Goal: Information Seeking & Learning: Learn about a topic

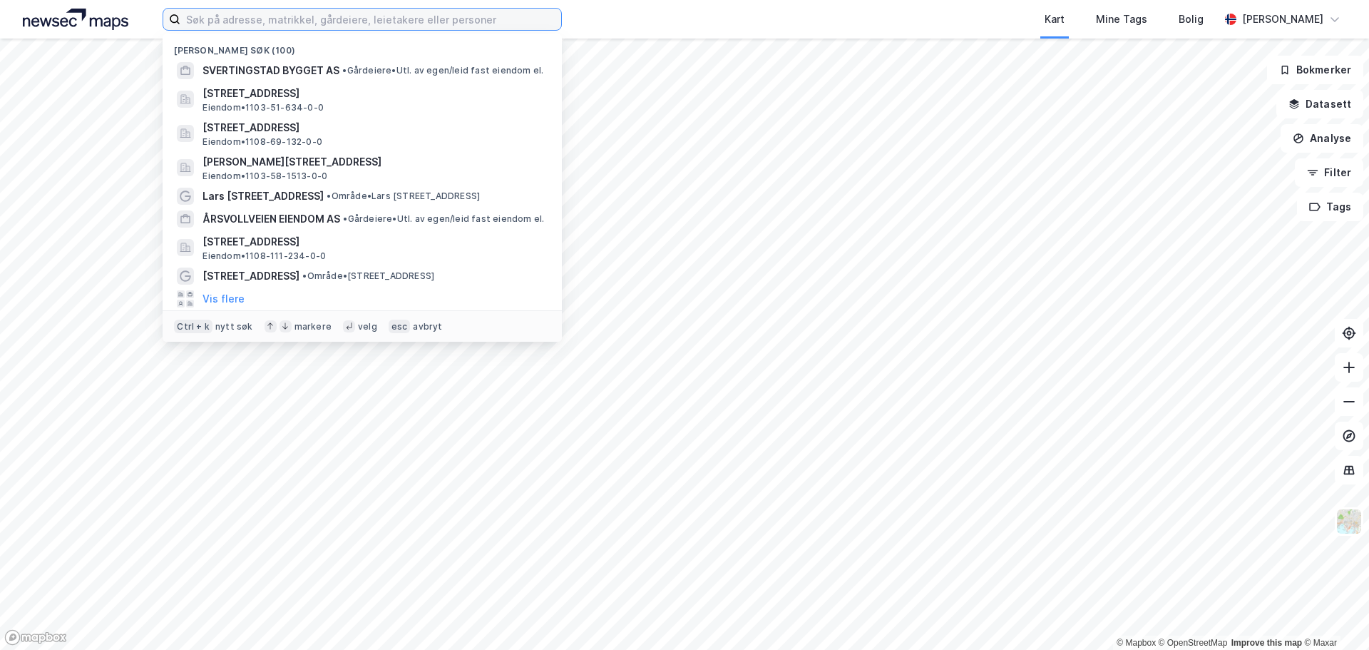
click at [334, 10] on input at bounding box center [370, 19] width 381 height 21
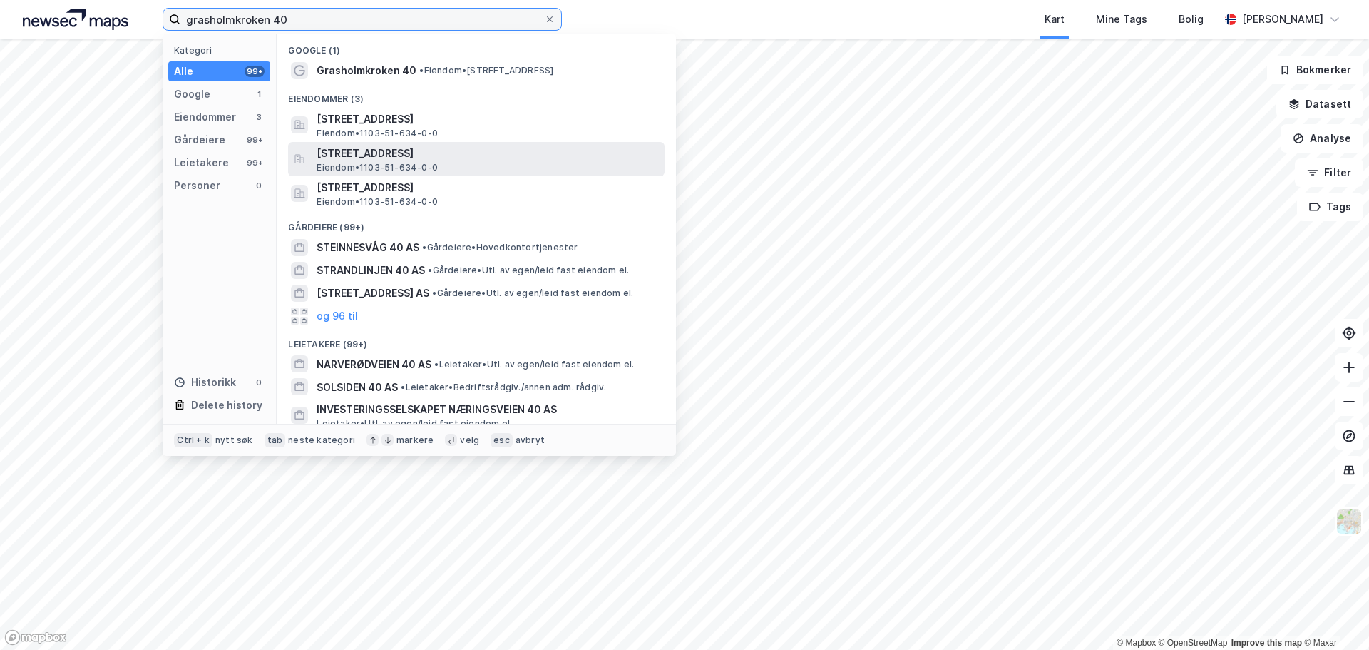
type input "grasholmkroken 40"
click at [397, 146] on span "[STREET_ADDRESS]" at bounding box center [488, 153] width 342 height 17
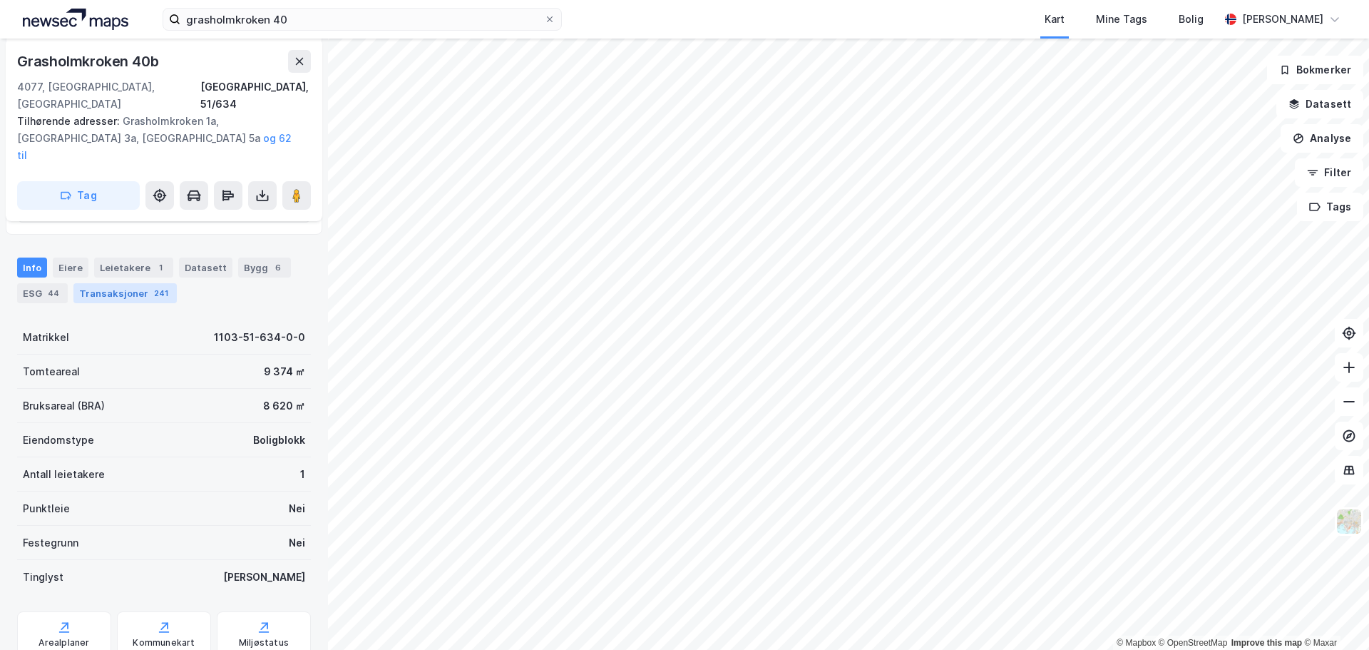
click at [130, 283] on div "Transaksjoner 241" at bounding box center [124, 293] width 103 height 20
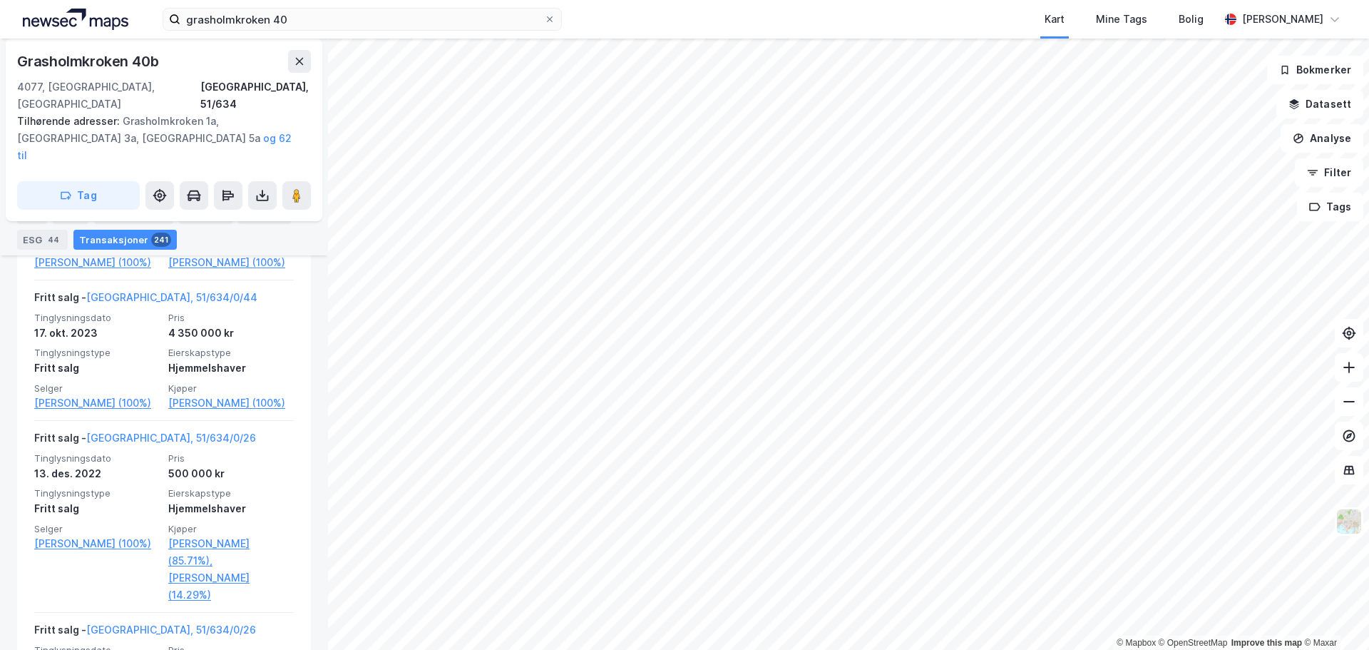
scroll to position [1997, 0]
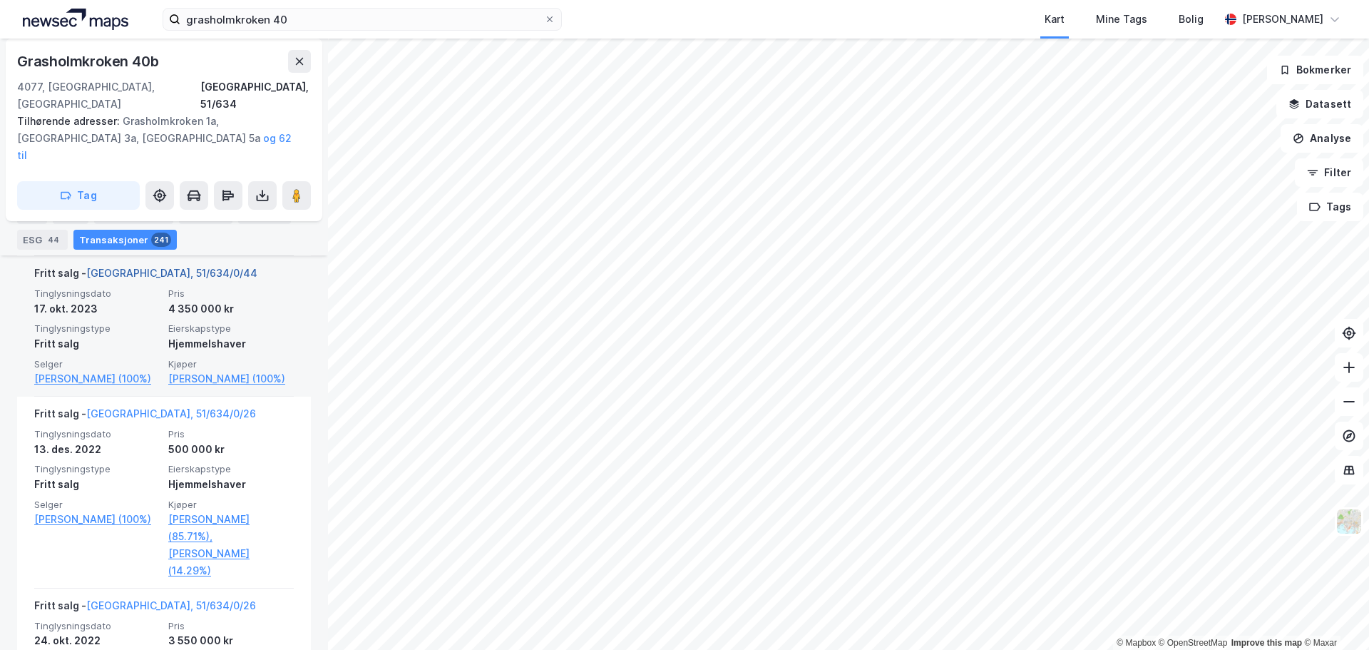
click at [141, 279] on link "[GEOGRAPHIC_DATA], 51/634/0/44" at bounding box center [171, 273] width 171 height 12
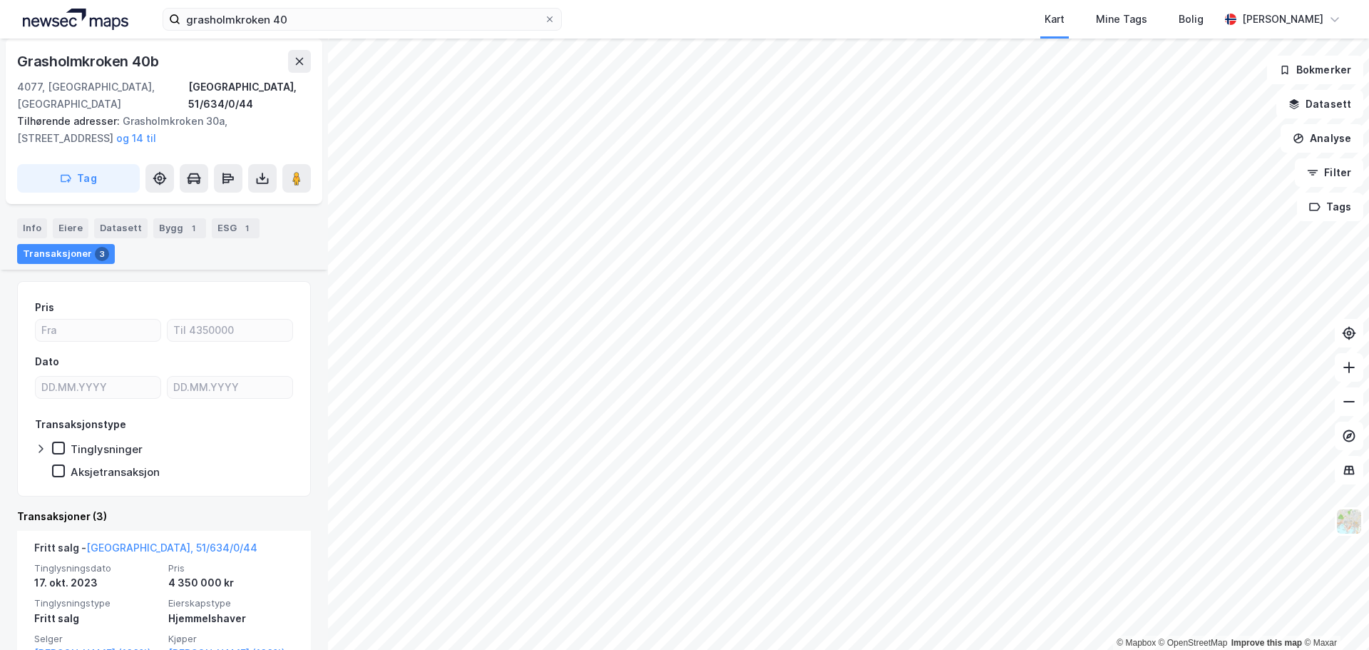
scroll to position [165, 0]
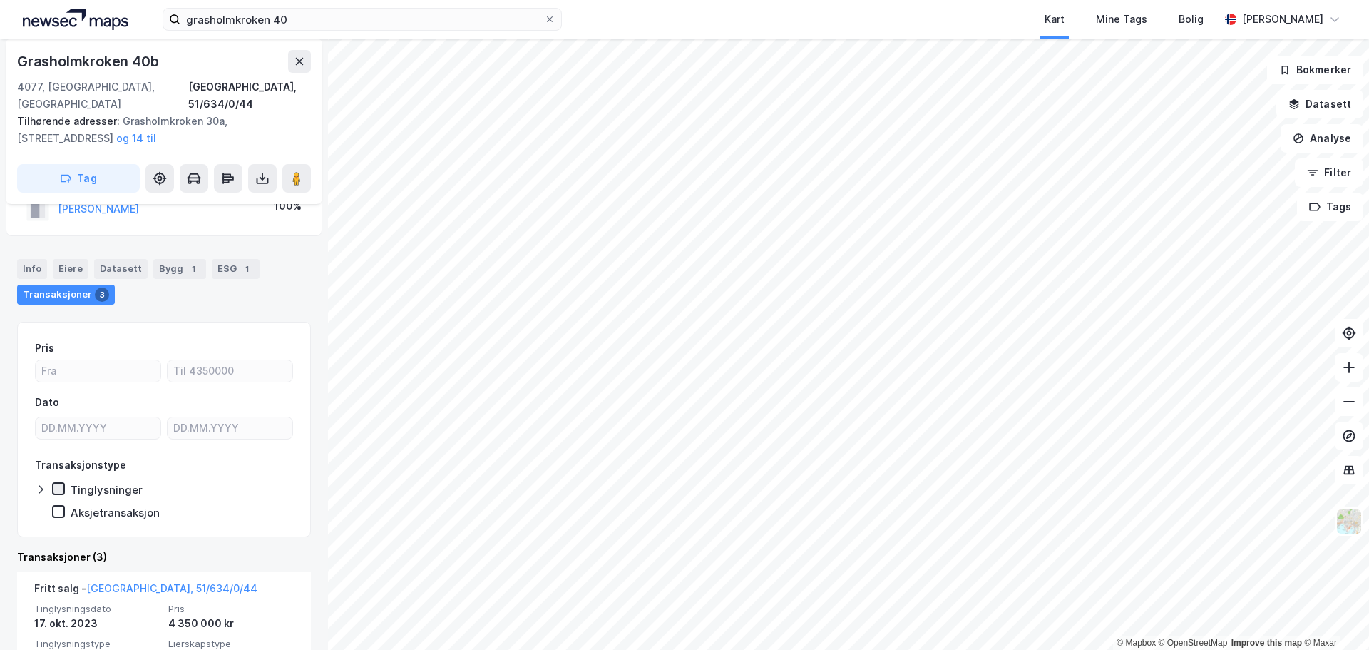
click at [61, 484] on icon at bounding box center [58, 489] width 10 height 10
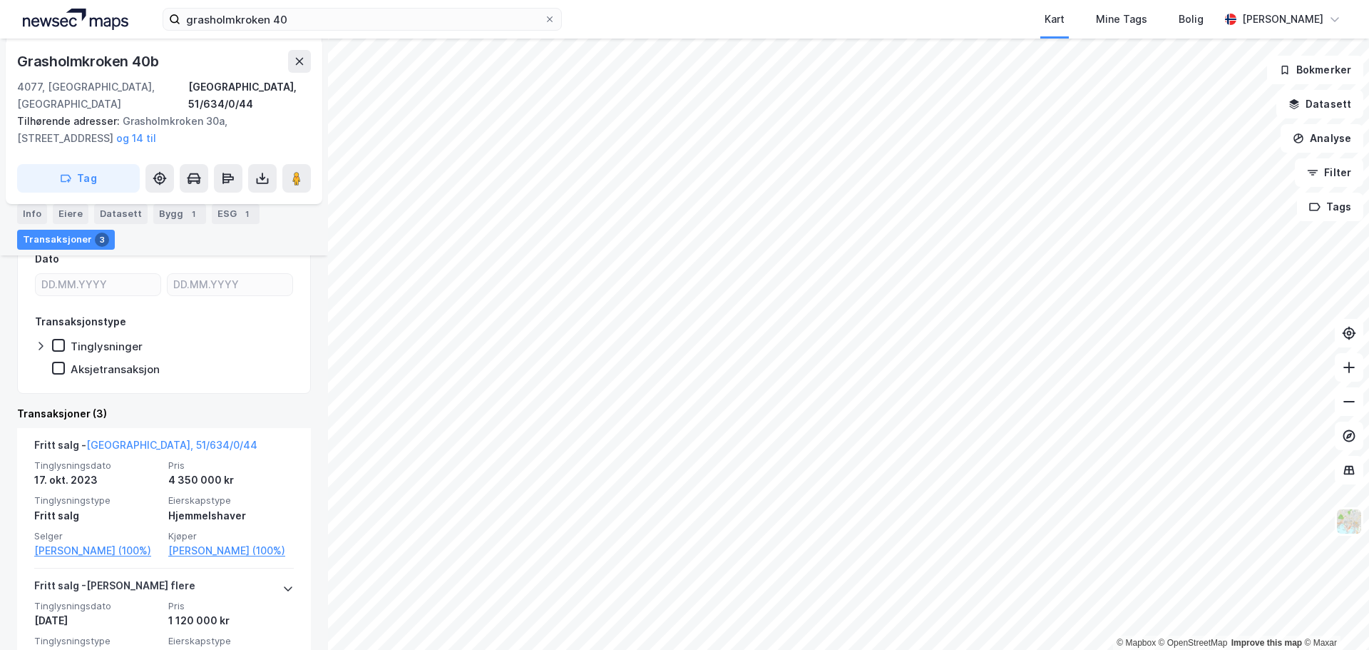
scroll to position [308, 0]
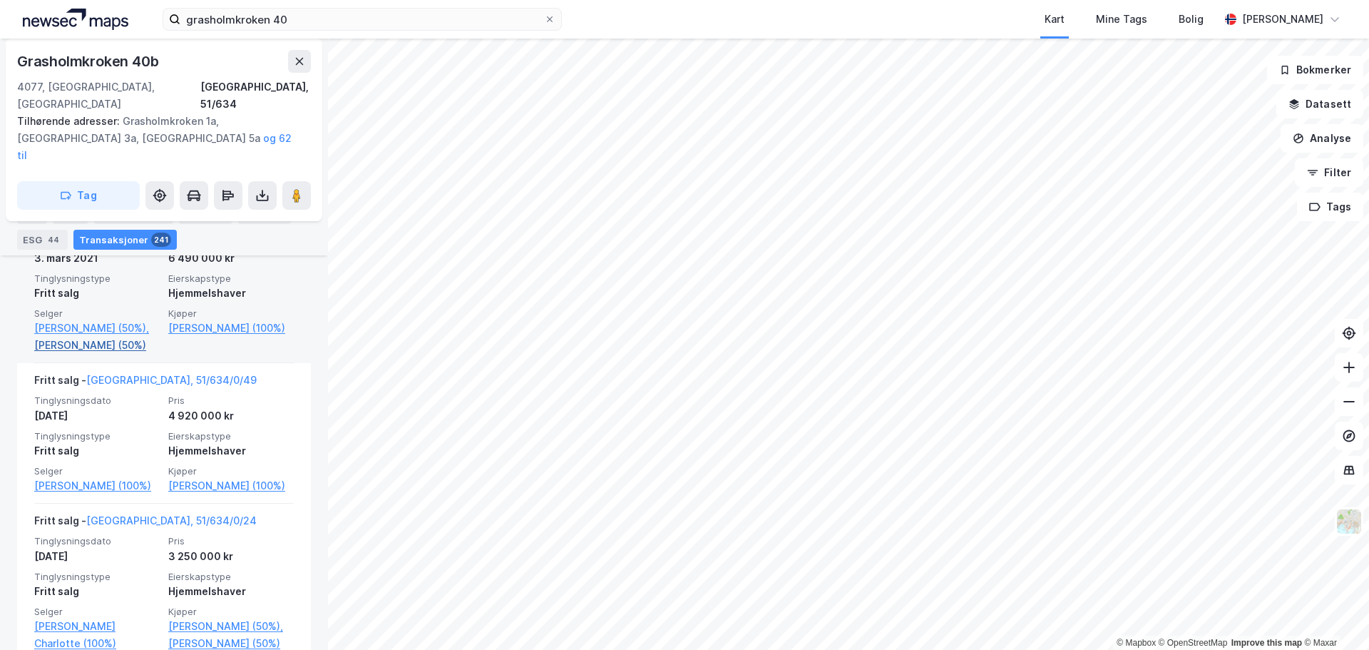
scroll to position [4825, 0]
